Goal: Navigation & Orientation: Find specific page/section

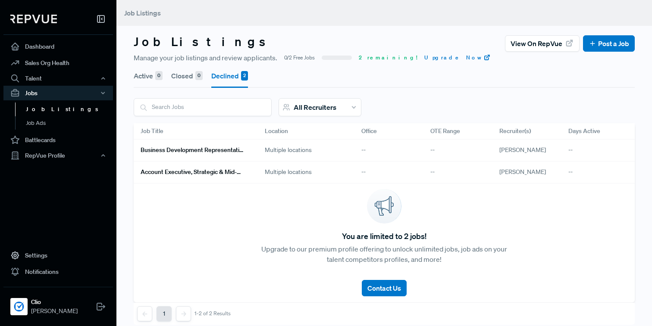
scroll to position [13, 0]
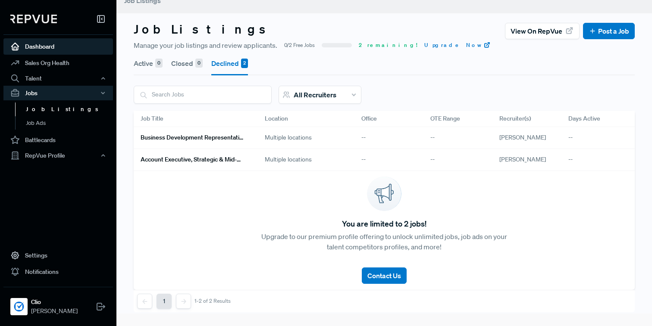
click at [85, 51] on link "Dashboard" at bounding box center [58, 46] width 110 height 16
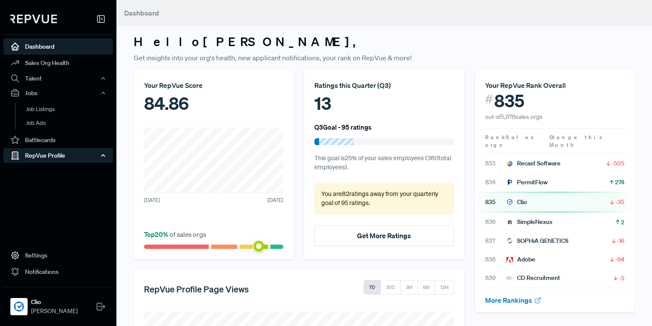
click at [53, 160] on div "RepVue Profile" at bounding box center [58, 155] width 110 height 15
click at [44, 179] on link "Reviews" at bounding box center [70, 186] width 110 height 14
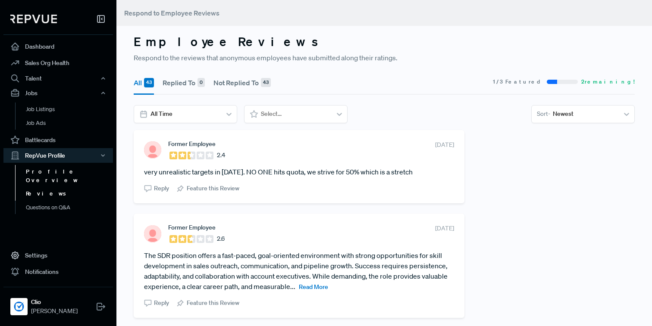
click at [44, 172] on link "Profile Overview" at bounding box center [70, 176] width 110 height 22
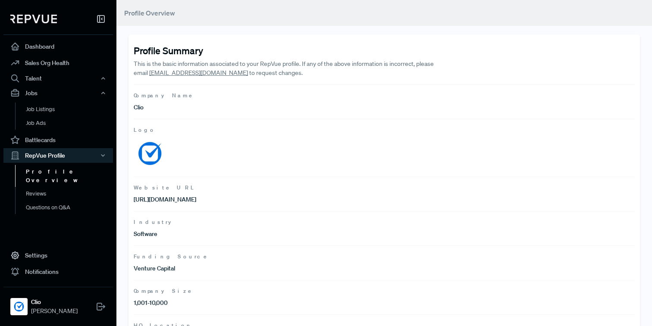
click at [225, 65] on p "This is the basic information associated to your RepVue profile. If any of the …" at bounding box center [284, 68] width 301 height 18
